Goal: Information Seeking & Learning: Learn about a topic

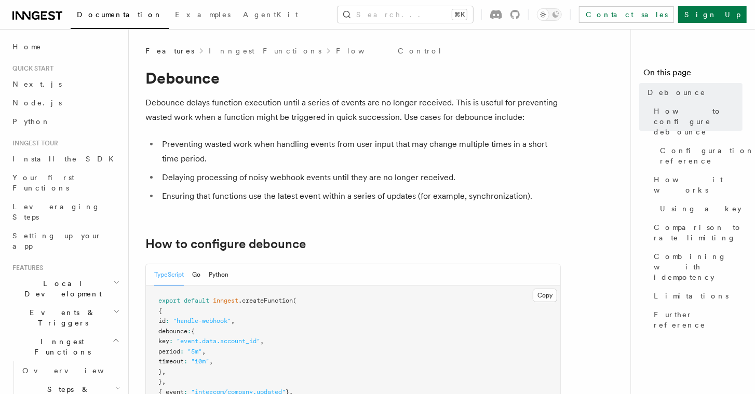
scroll to position [194, 0]
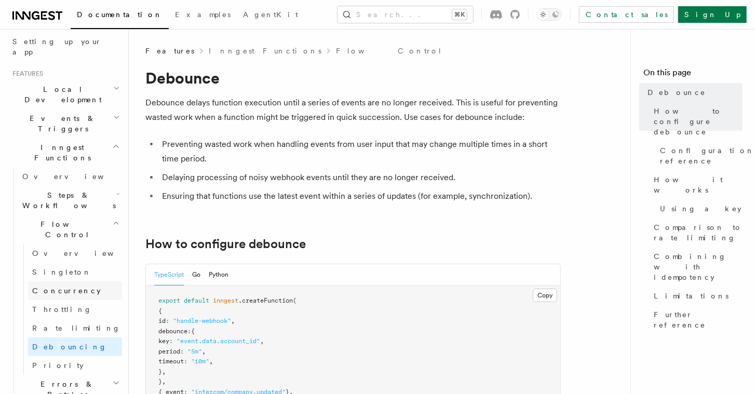
click at [61, 287] on span "Concurrency" at bounding box center [66, 291] width 69 height 8
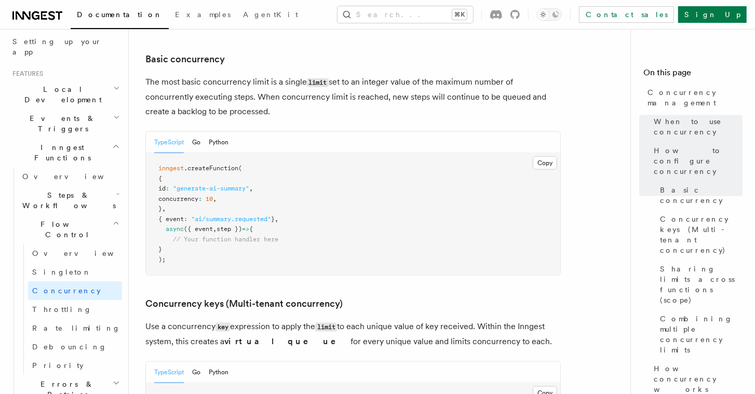
scroll to position [696, 0]
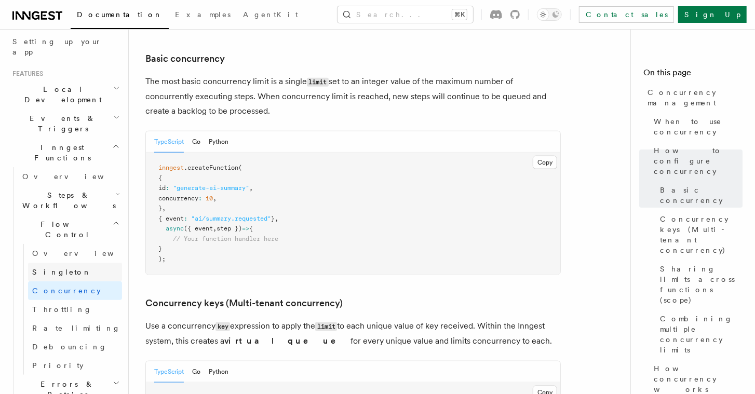
click at [52, 268] on span "Singleton" at bounding box center [61, 272] width 59 height 8
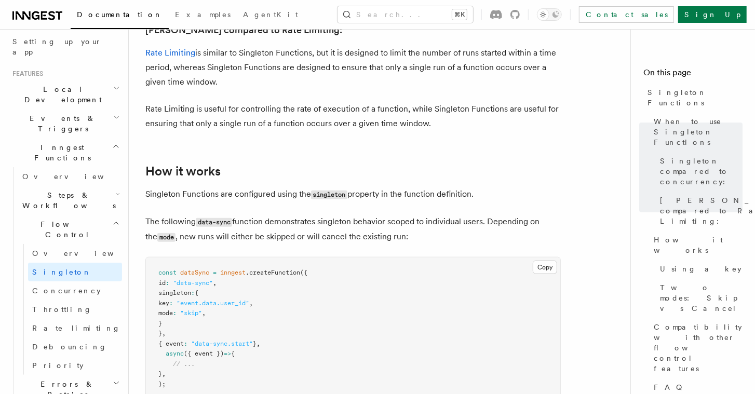
scroll to position [772, 0]
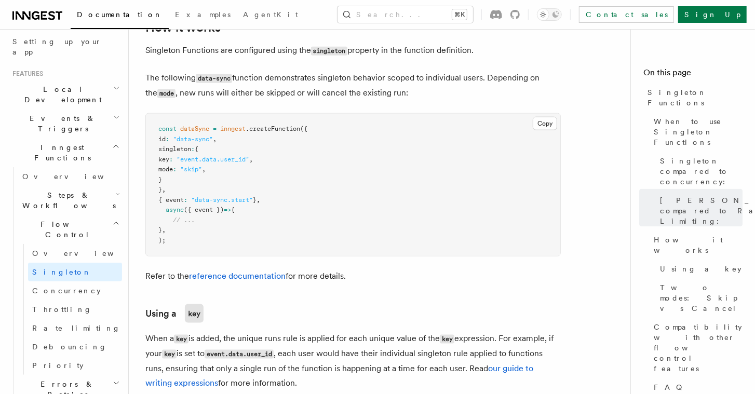
click at [75, 215] on h2 "Flow Control" at bounding box center [70, 229] width 104 height 29
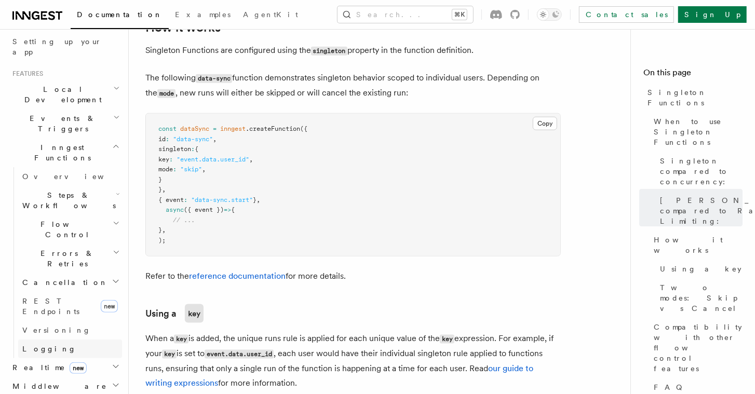
click at [92, 340] on link "Logging" at bounding box center [70, 349] width 104 height 19
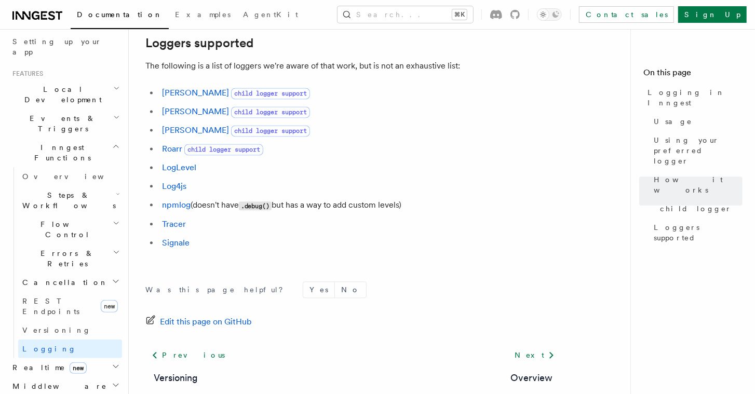
scroll to position [1533, 0]
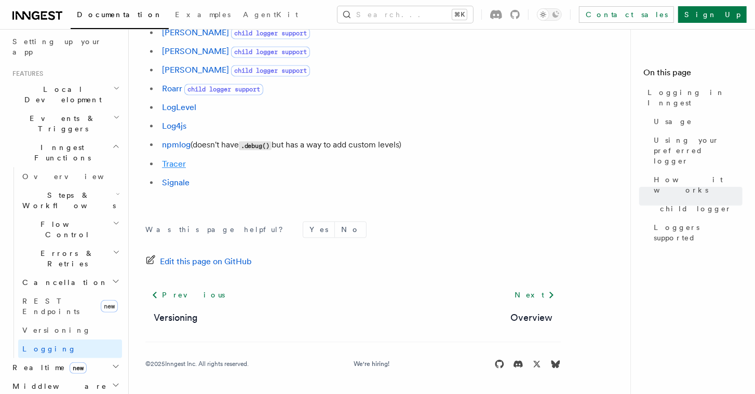
click at [175, 166] on link "Tracer" at bounding box center [174, 164] width 24 height 10
click at [112, 362] on icon "button" at bounding box center [116, 366] width 8 height 8
click at [69, 377] on link "Overview" at bounding box center [70, 386] width 104 height 19
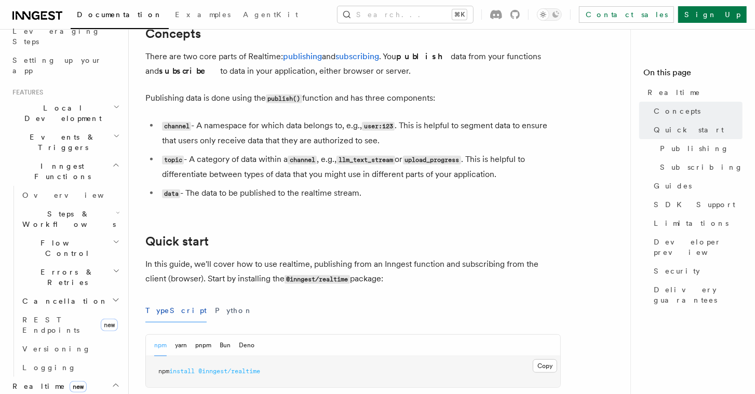
scroll to position [247, 0]
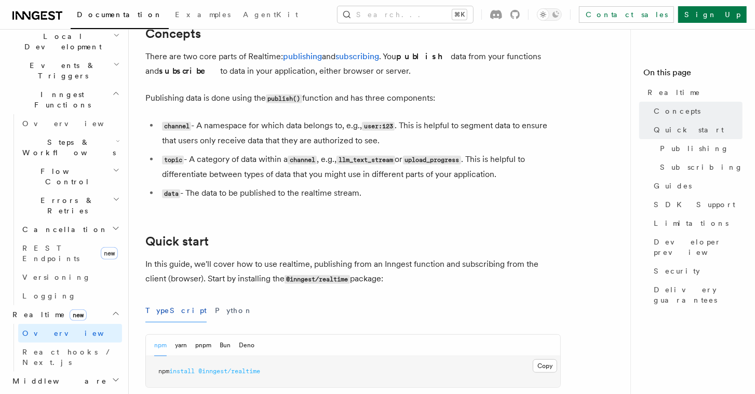
click at [99, 372] on h2 "Middleware" at bounding box center [65, 381] width 114 height 19
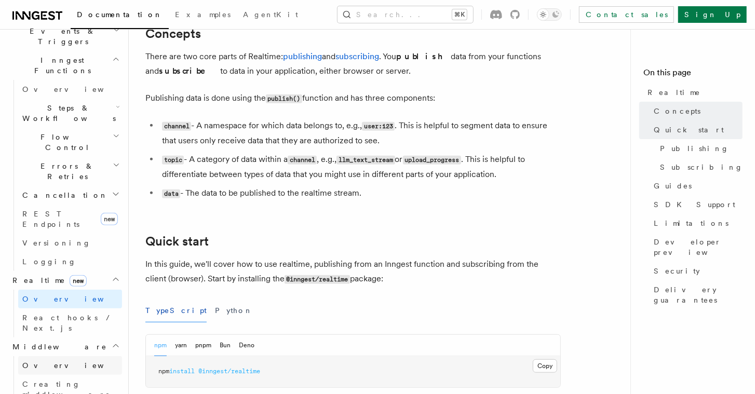
scroll to position [360, 0]
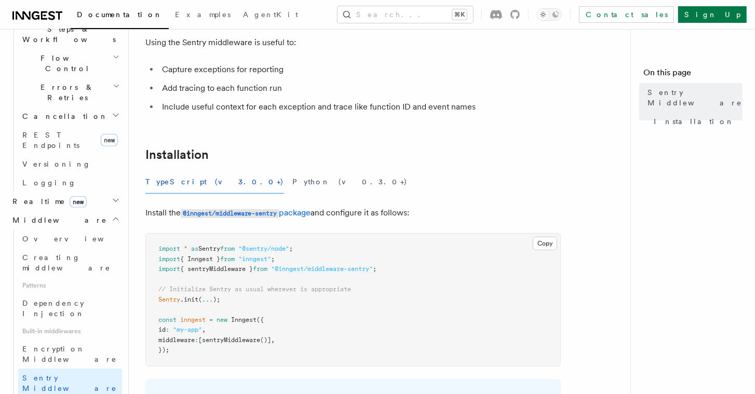
scroll to position [290, 0]
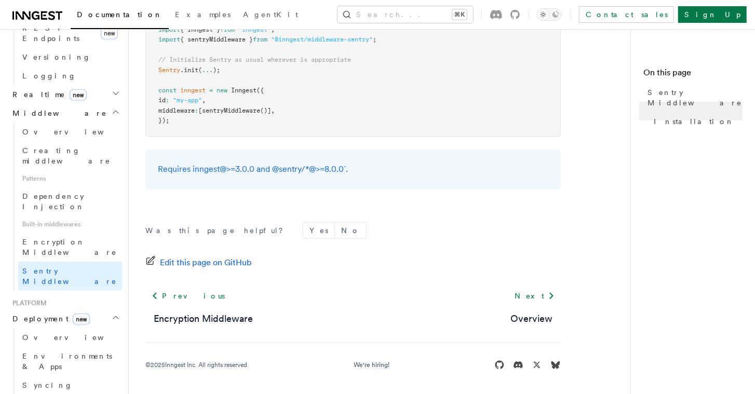
scroll to position [470, 0]
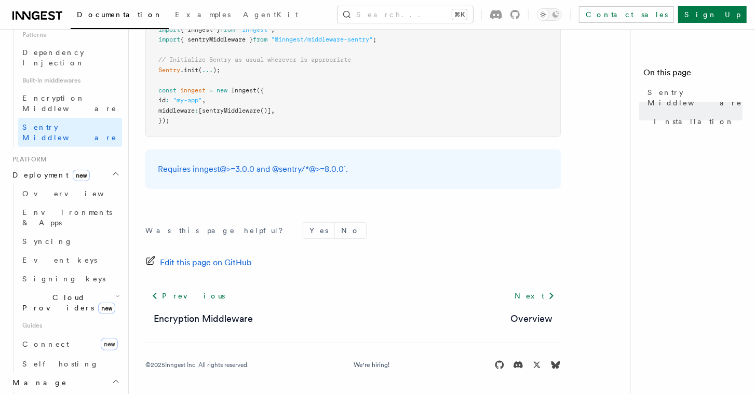
scroll to position [668, 0]
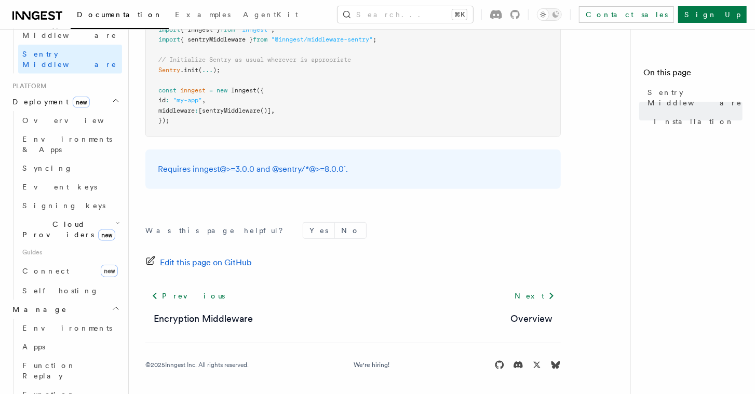
scroll to position [714, 0]
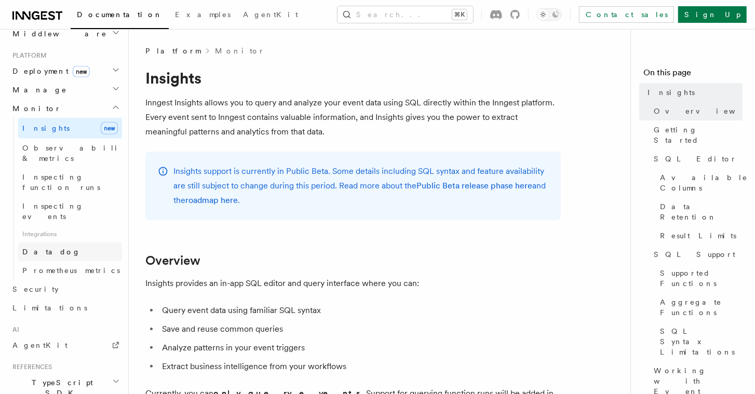
scroll to position [463, 0]
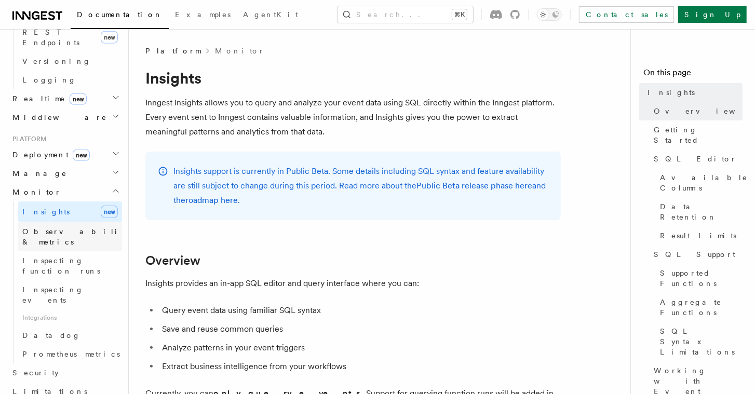
click at [66, 227] on span "Observability & metrics" at bounding box center [75, 236] width 107 height 19
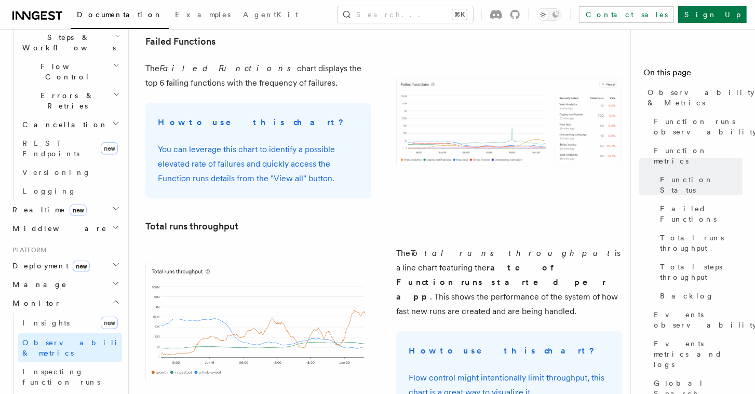
scroll to position [352, 0]
click at [112, 299] on icon "button" at bounding box center [116, 303] width 8 height 8
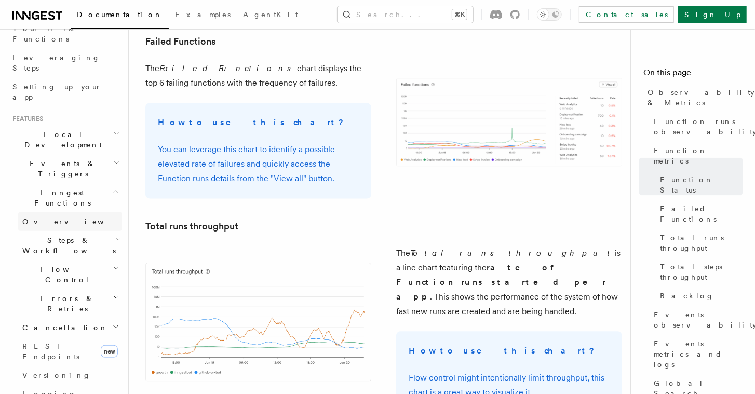
scroll to position [122, 0]
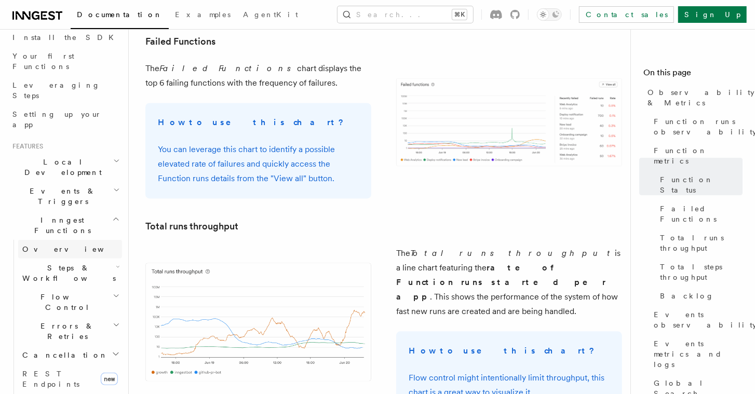
click at [68, 240] on link "Overview" at bounding box center [70, 249] width 104 height 19
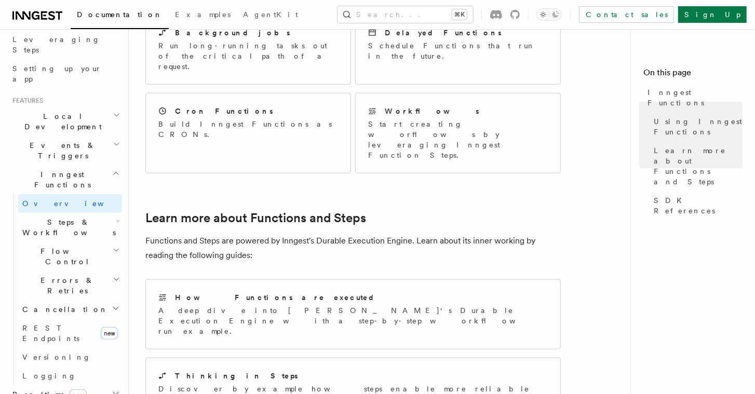
scroll to position [206, 0]
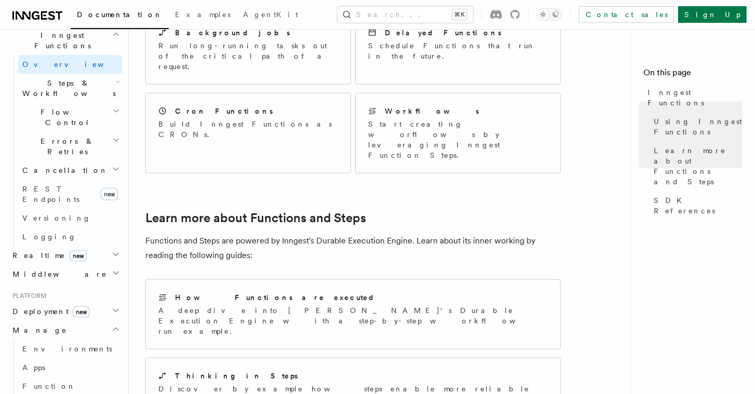
scroll to position [307, 0]
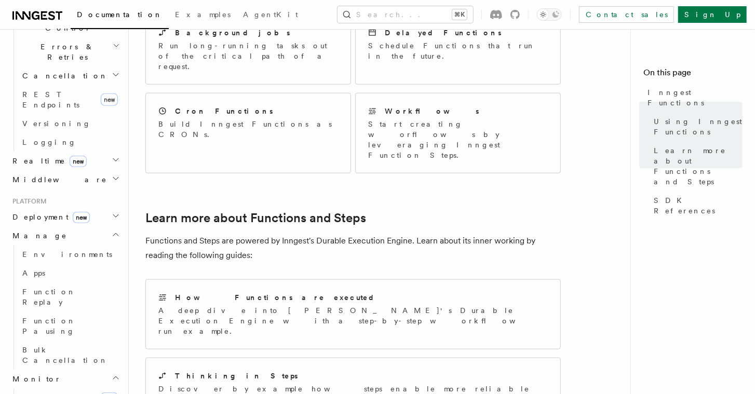
scroll to position [505, 0]
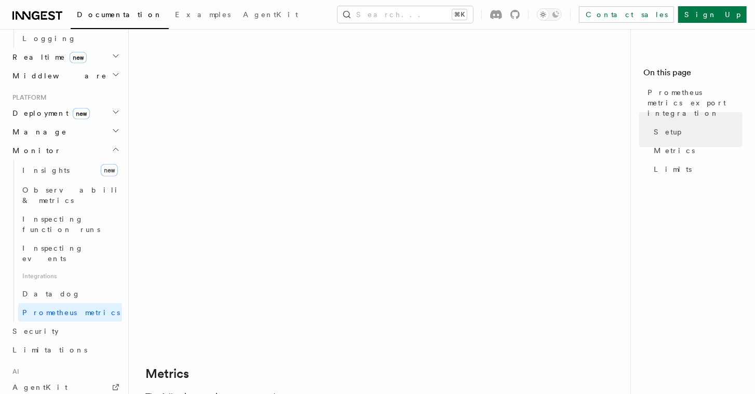
scroll to position [186, 0]
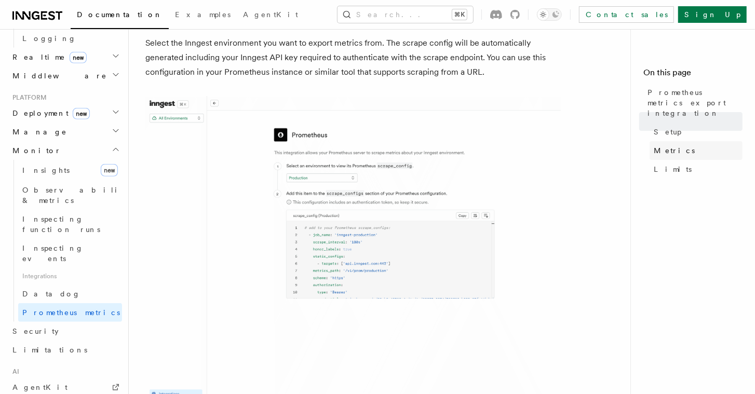
click at [665, 145] on span "Metrics" at bounding box center [674, 150] width 41 height 10
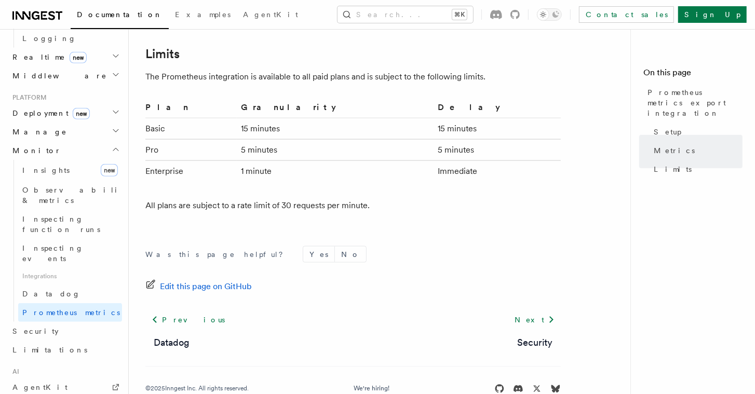
scroll to position [959, 0]
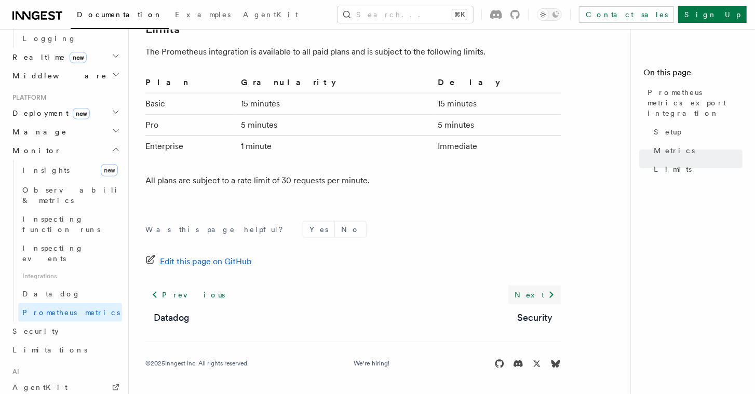
click at [533, 300] on link "Next" at bounding box center [534, 295] width 52 height 19
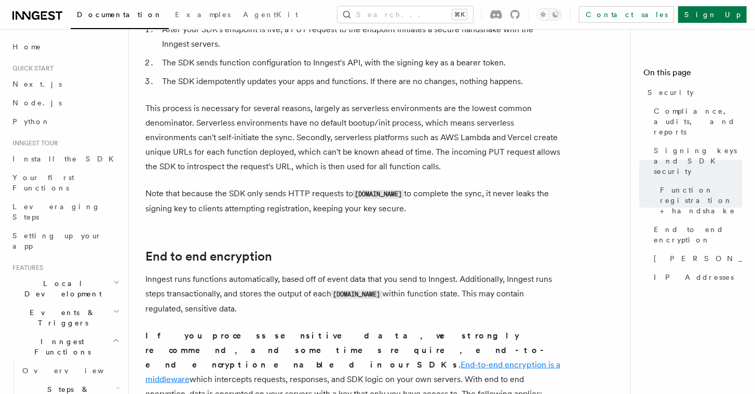
scroll to position [618, 0]
drag, startPoint x: 449, startPoint y: 278, endPoint x: 199, endPoint y: 296, distance: 249.9
click at [199, 296] on p "Inngest runs functions automatically, based off of event data that you send to …" at bounding box center [352, 294] width 415 height 44
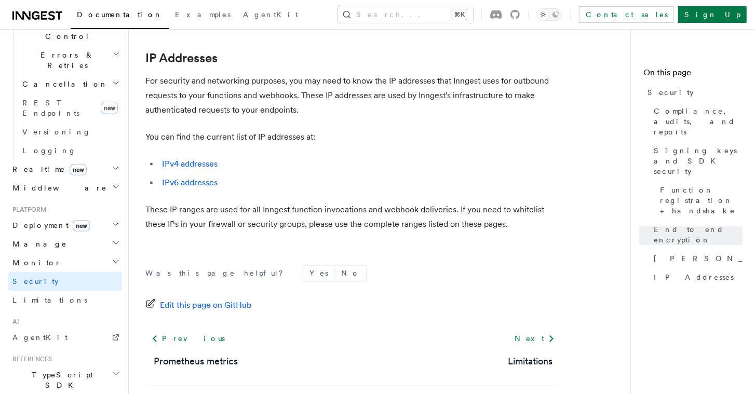
scroll to position [400, 0]
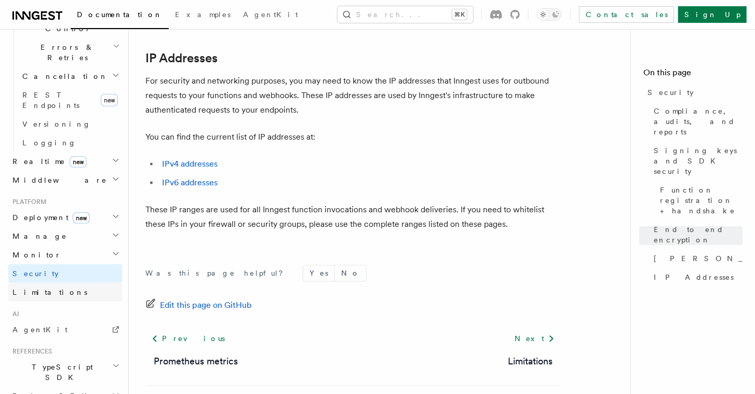
click at [58, 283] on link "Limitations" at bounding box center [65, 292] width 114 height 19
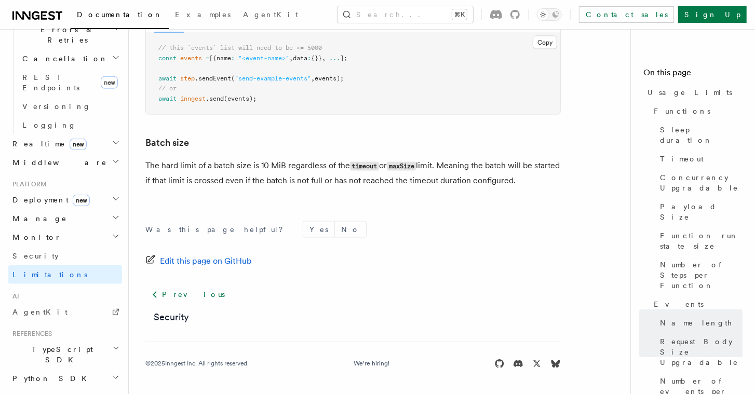
scroll to position [457, 0]
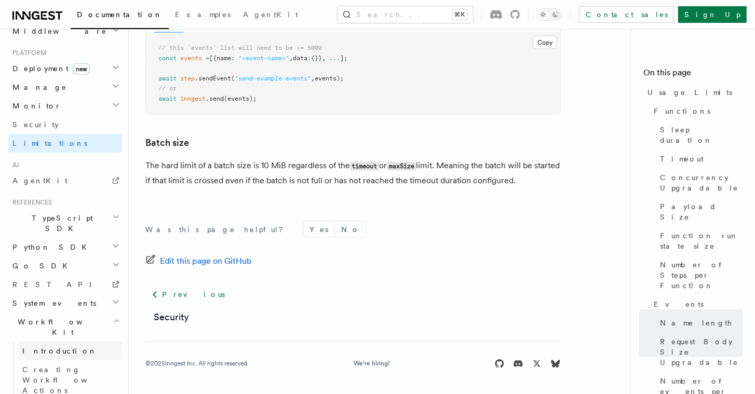
scroll to position [551, 0]
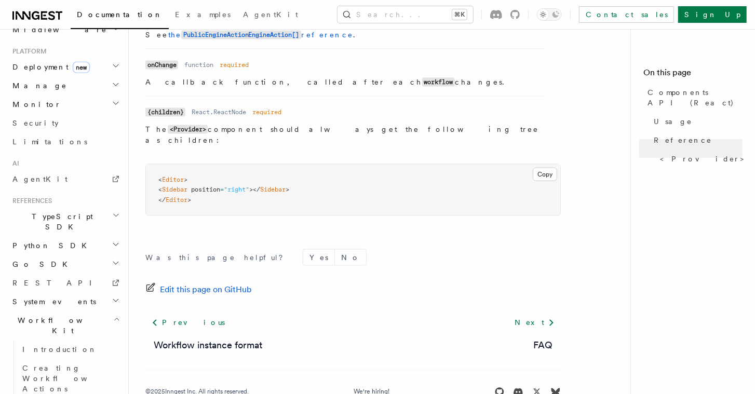
scroll to position [1006, 0]
click at [76, 292] on h2 "System events" at bounding box center [65, 301] width 114 height 19
click at [74, 316] on span "function.failed" at bounding box center [53, 320] width 62 height 8
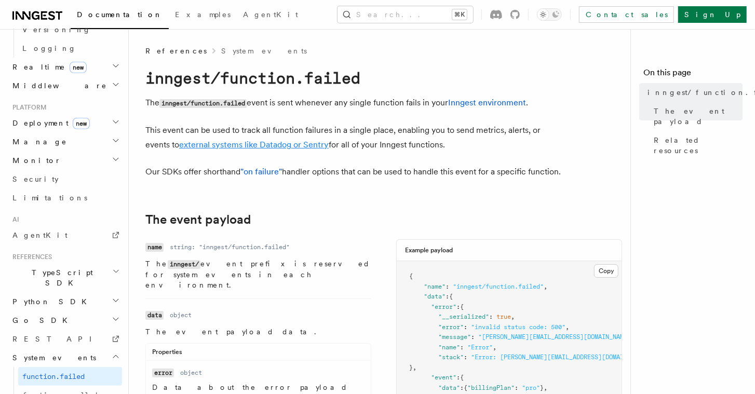
click at [257, 149] on link "external systems like Datadog or Sentry" at bounding box center [254, 145] width 150 height 10
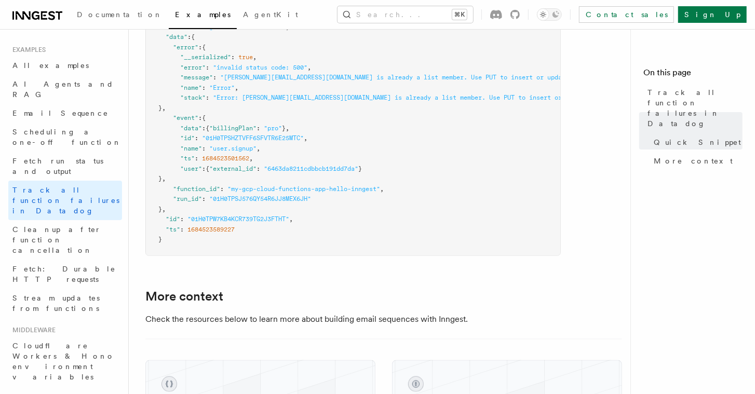
scroll to position [766, 0]
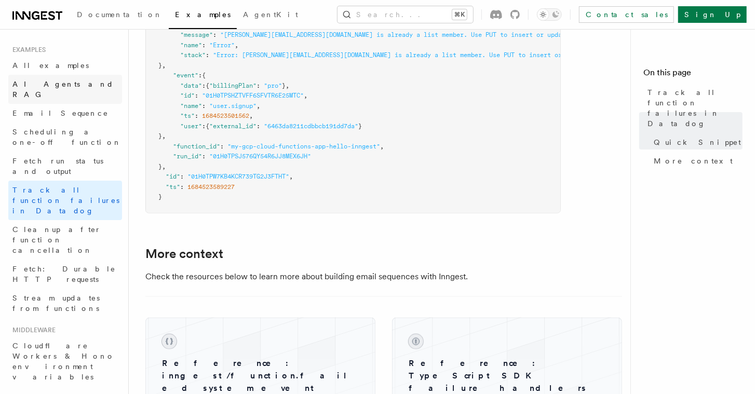
click at [67, 83] on span "AI Agents and RAG" at bounding box center [62, 89] width 101 height 19
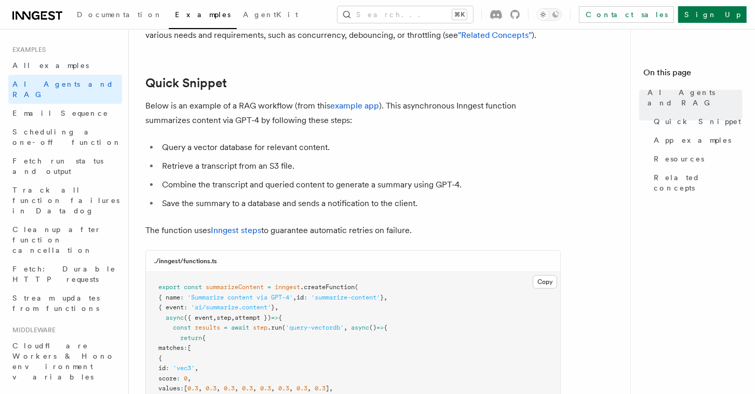
scroll to position [96, 0]
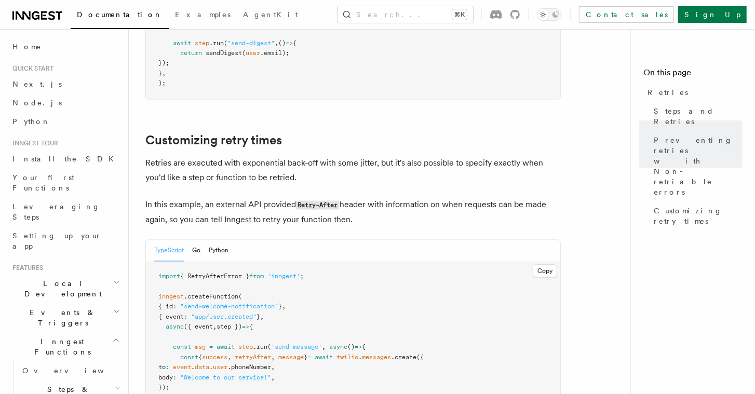
scroll to position [1396, 0]
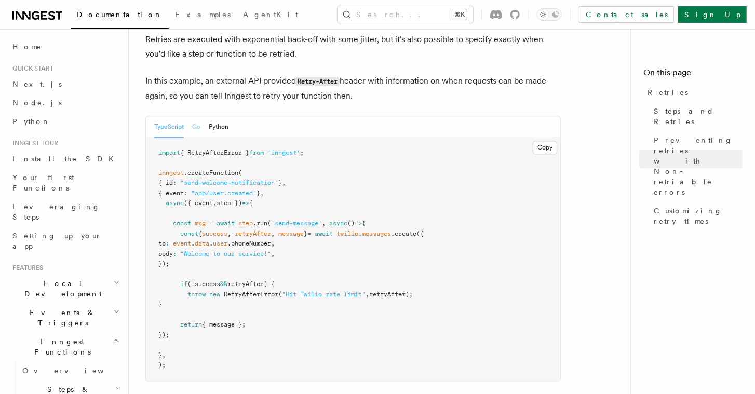
click at [195, 116] on button "Go" at bounding box center [196, 126] width 8 height 21
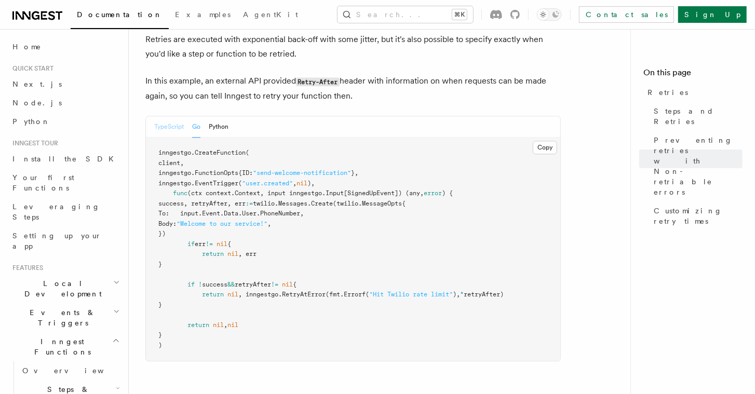
click at [162, 116] on button "TypeScript" at bounding box center [169, 126] width 30 height 21
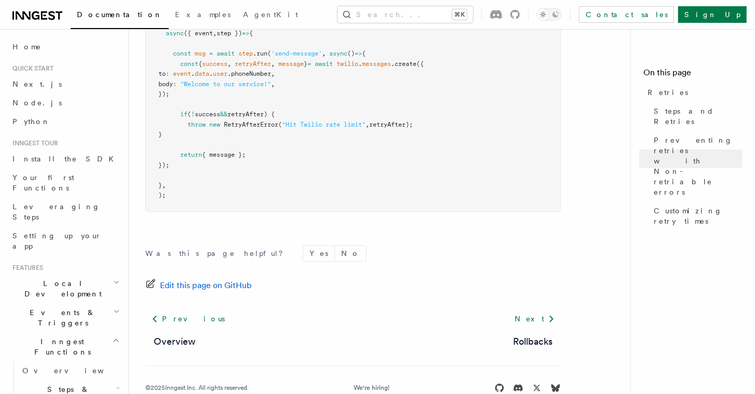
scroll to position [1573, 0]
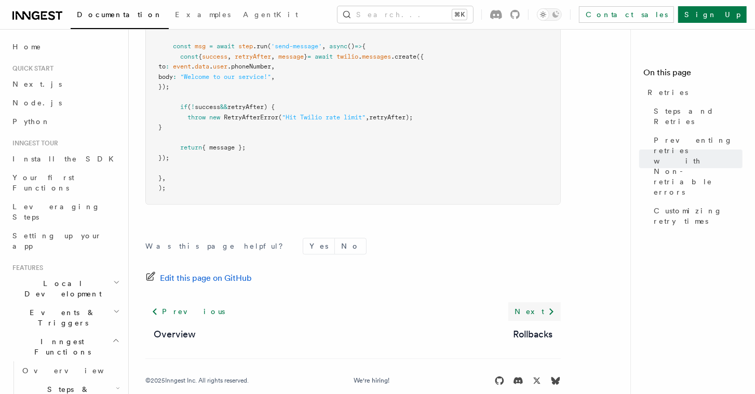
click at [545, 305] on icon at bounding box center [551, 311] width 12 height 12
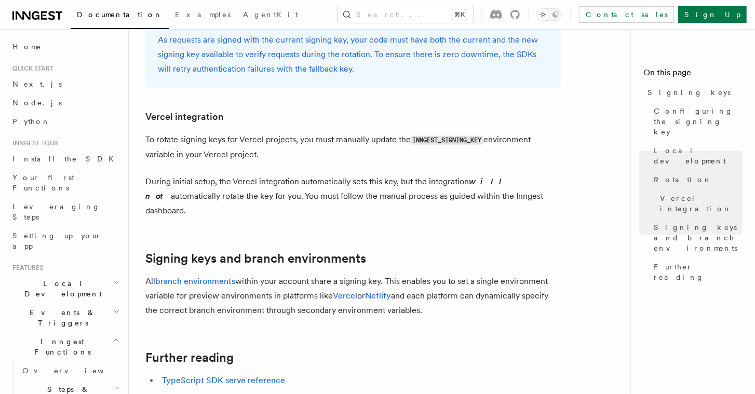
scroll to position [1074, 0]
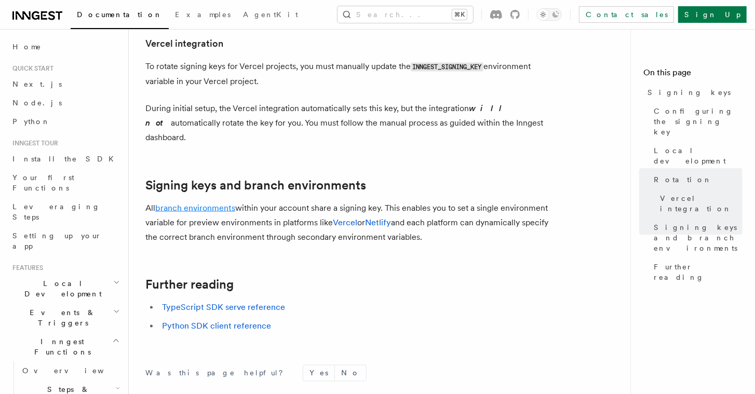
click at [169, 203] on link "branch environments" at bounding box center [195, 208] width 80 height 10
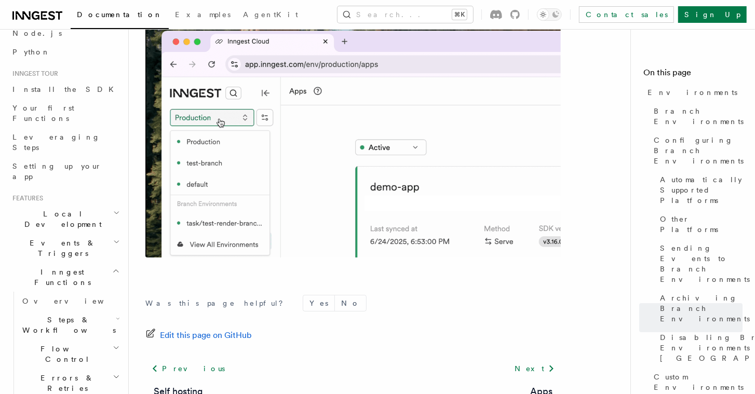
scroll to position [190, 0]
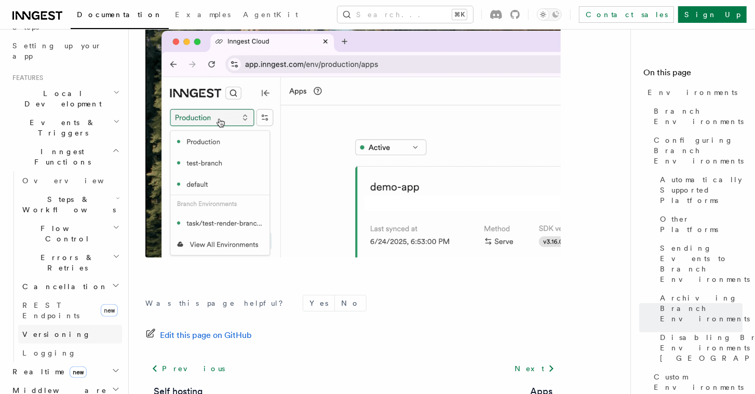
click at [49, 330] on span "Versioning" at bounding box center [56, 334] width 69 height 8
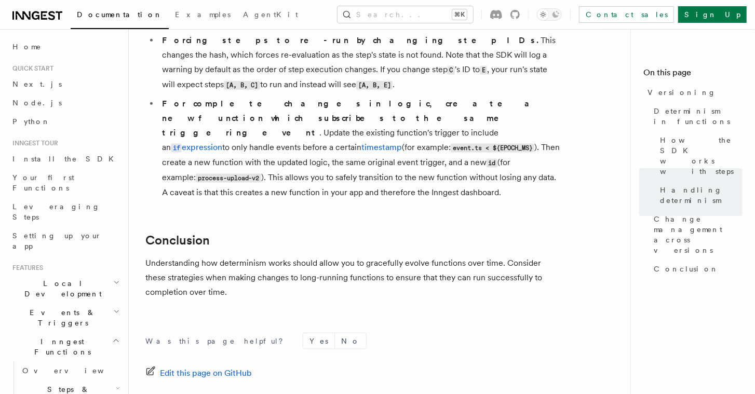
scroll to position [898, 0]
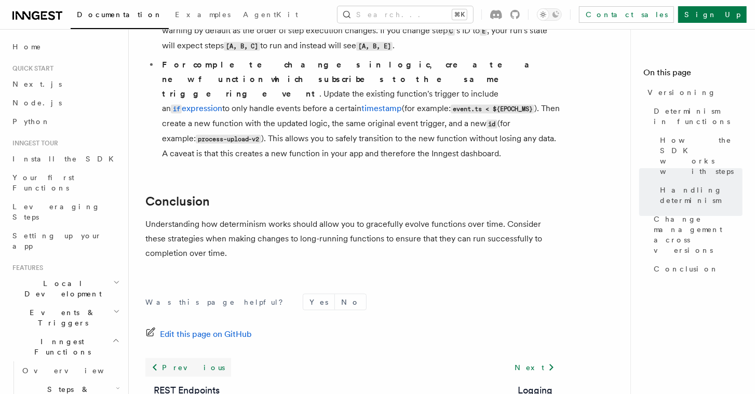
click at [183, 358] on link "Previous" at bounding box center [188, 367] width 86 height 19
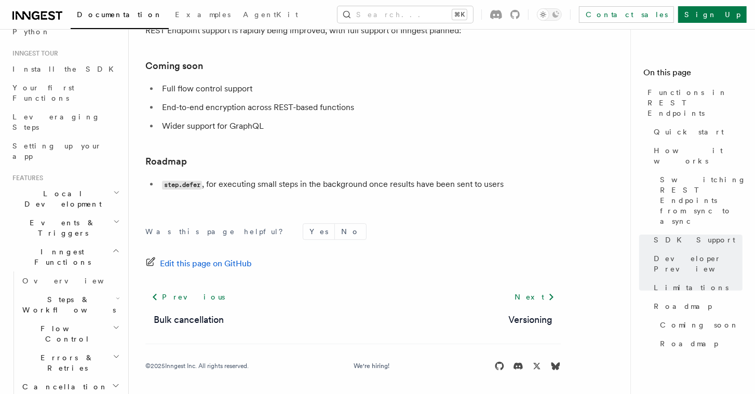
scroll to position [197, 0]
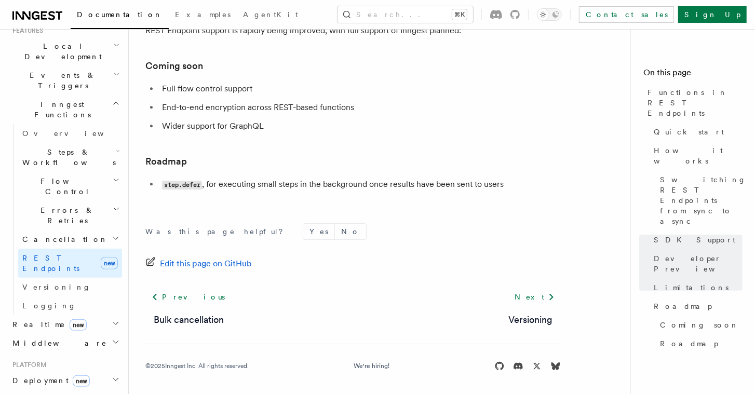
scroll to position [307, 0]
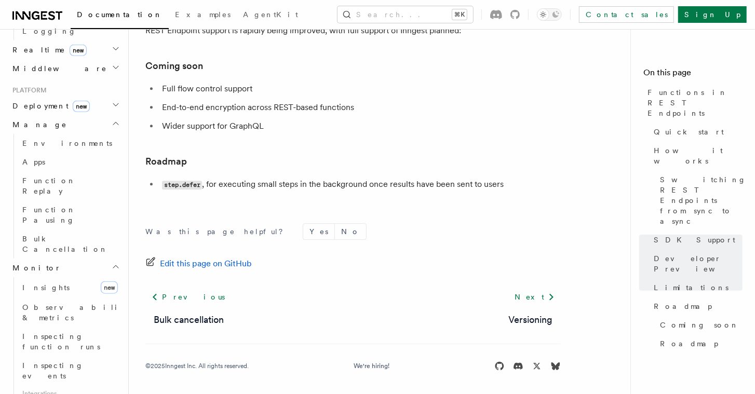
scroll to position [620, 0]
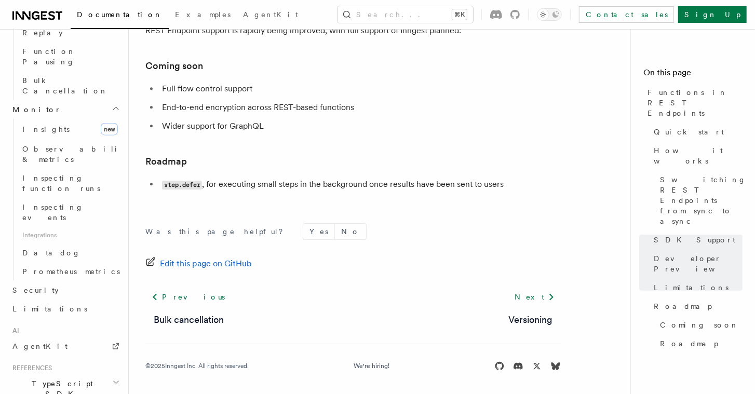
scroll to position [719, 0]
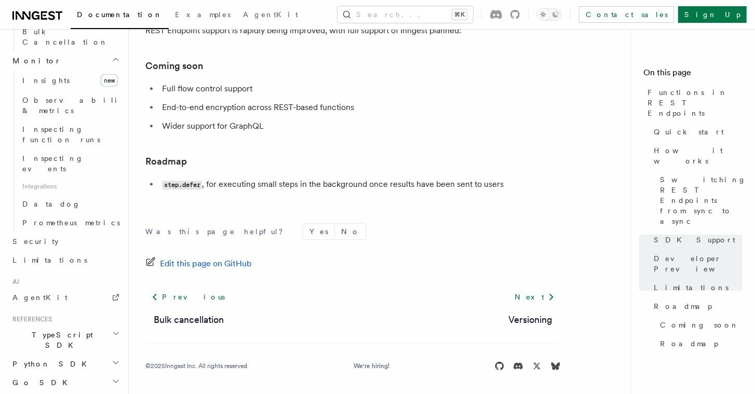
click at [47, 373] on h2 "Go SDK" at bounding box center [65, 382] width 114 height 19
click at [51, 359] on span "Python SDK" at bounding box center [50, 364] width 85 height 10
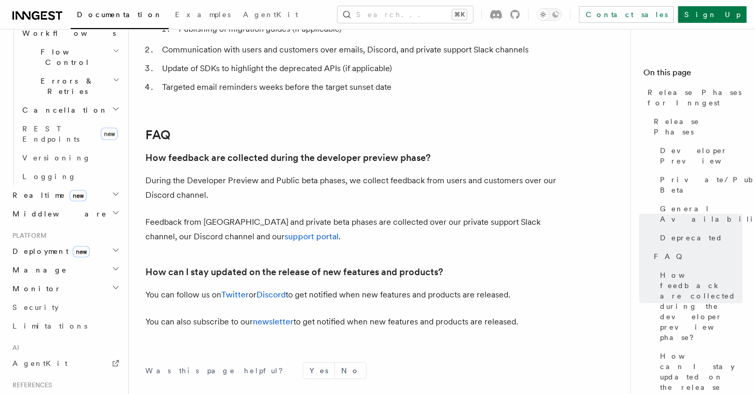
scroll to position [330, 0]
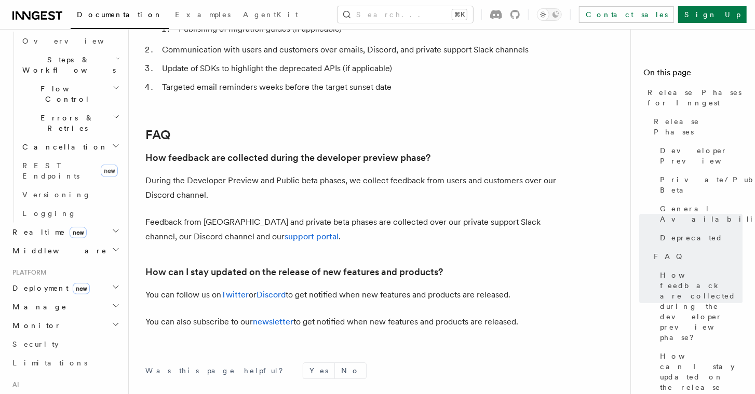
click at [38, 302] on span "Manage" at bounding box center [37, 307] width 59 height 10
click at [46, 316] on link "Environments" at bounding box center [70, 325] width 104 height 19
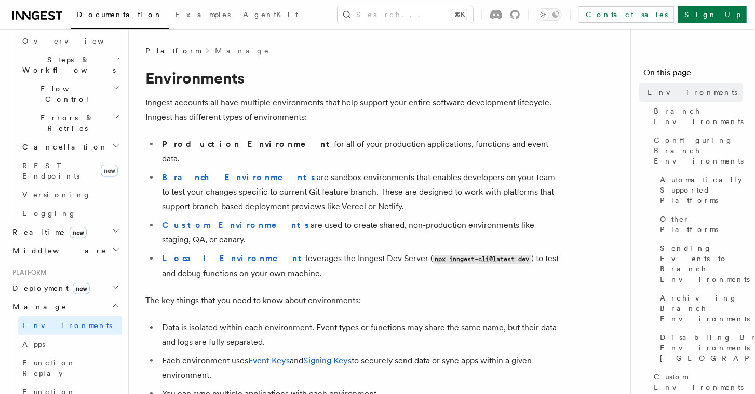
click at [20, 246] on span "Middleware" at bounding box center [57, 251] width 99 height 10
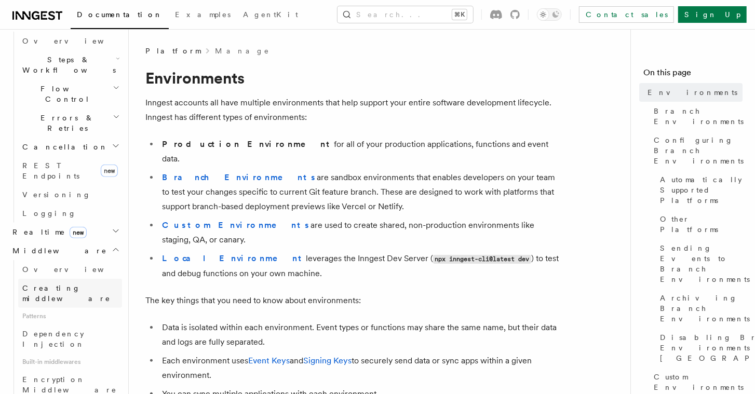
click at [39, 284] on span "Creating middleware" at bounding box center [66, 293] width 88 height 19
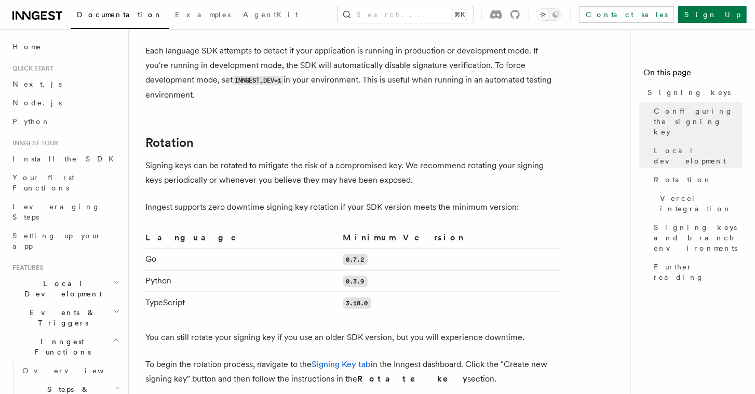
scroll to position [730, 0]
